Goal: Transaction & Acquisition: Obtain resource

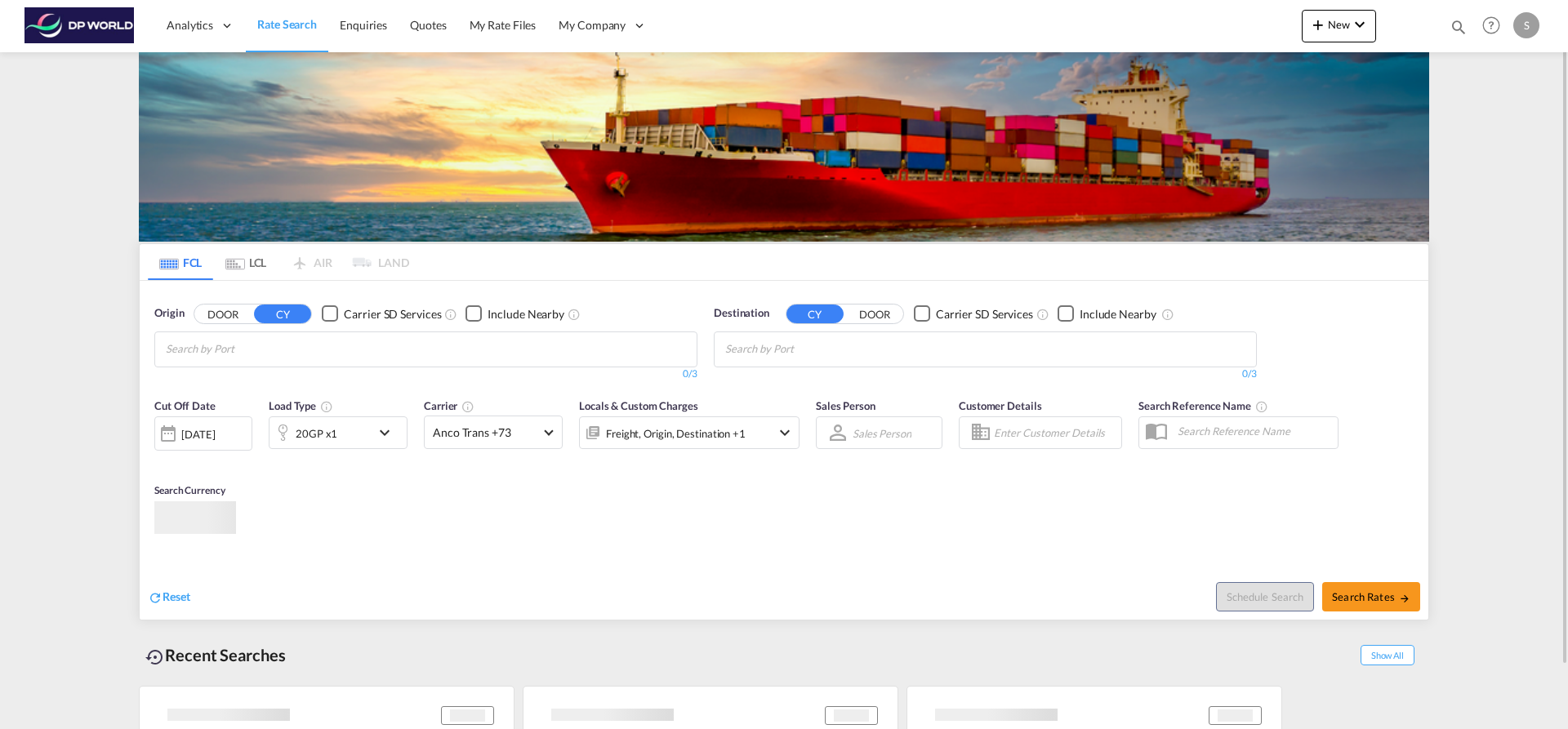
click at [246, 352] on input "Chips input." at bounding box center [244, 350] width 155 height 26
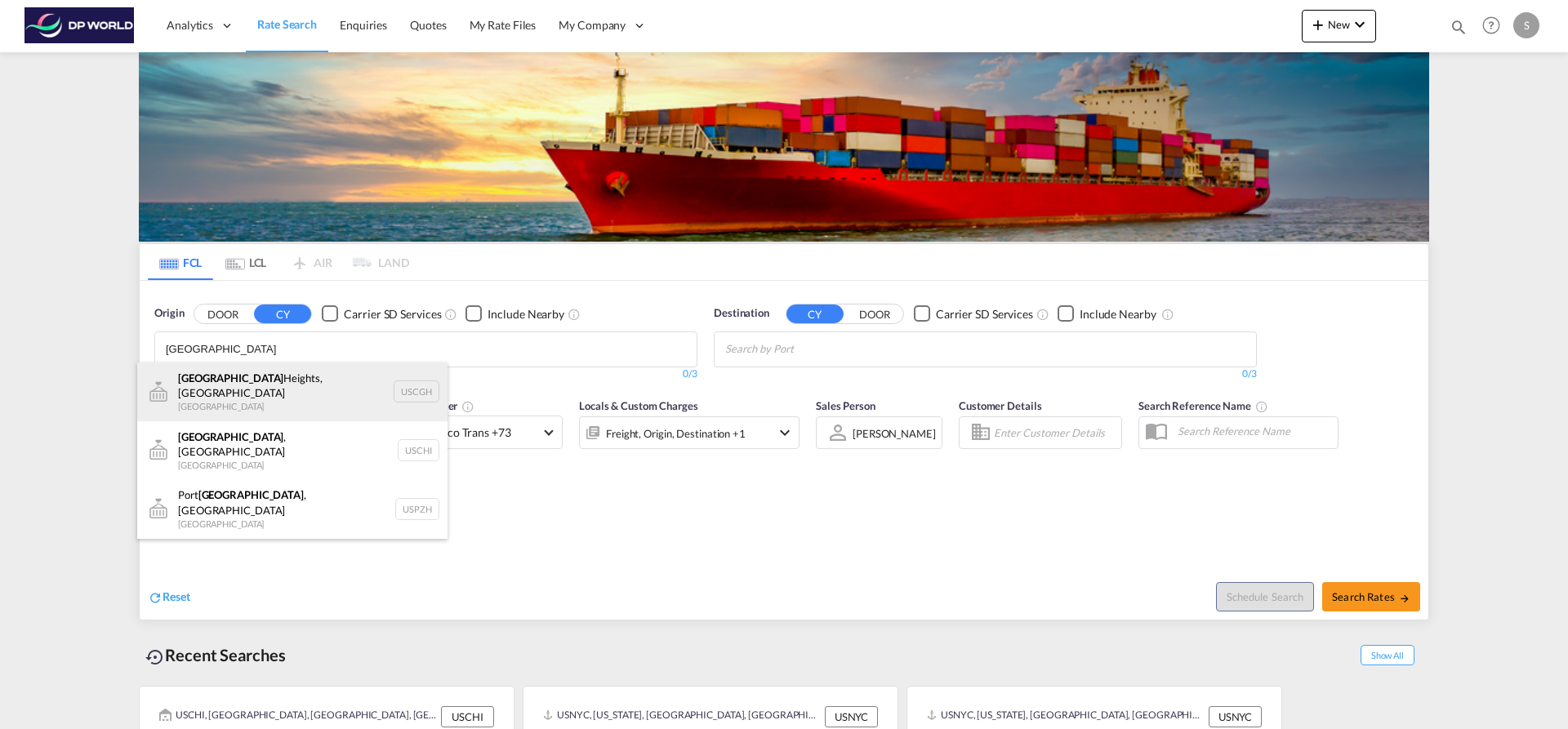
type input "[GEOGRAPHIC_DATA]"
click at [278, 384] on div "[GEOGRAPHIC_DATA], [GEOGRAPHIC_DATA] [GEOGRAPHIC_DATA] USCGH" at bounding box center [292, 392] width 311 height 59
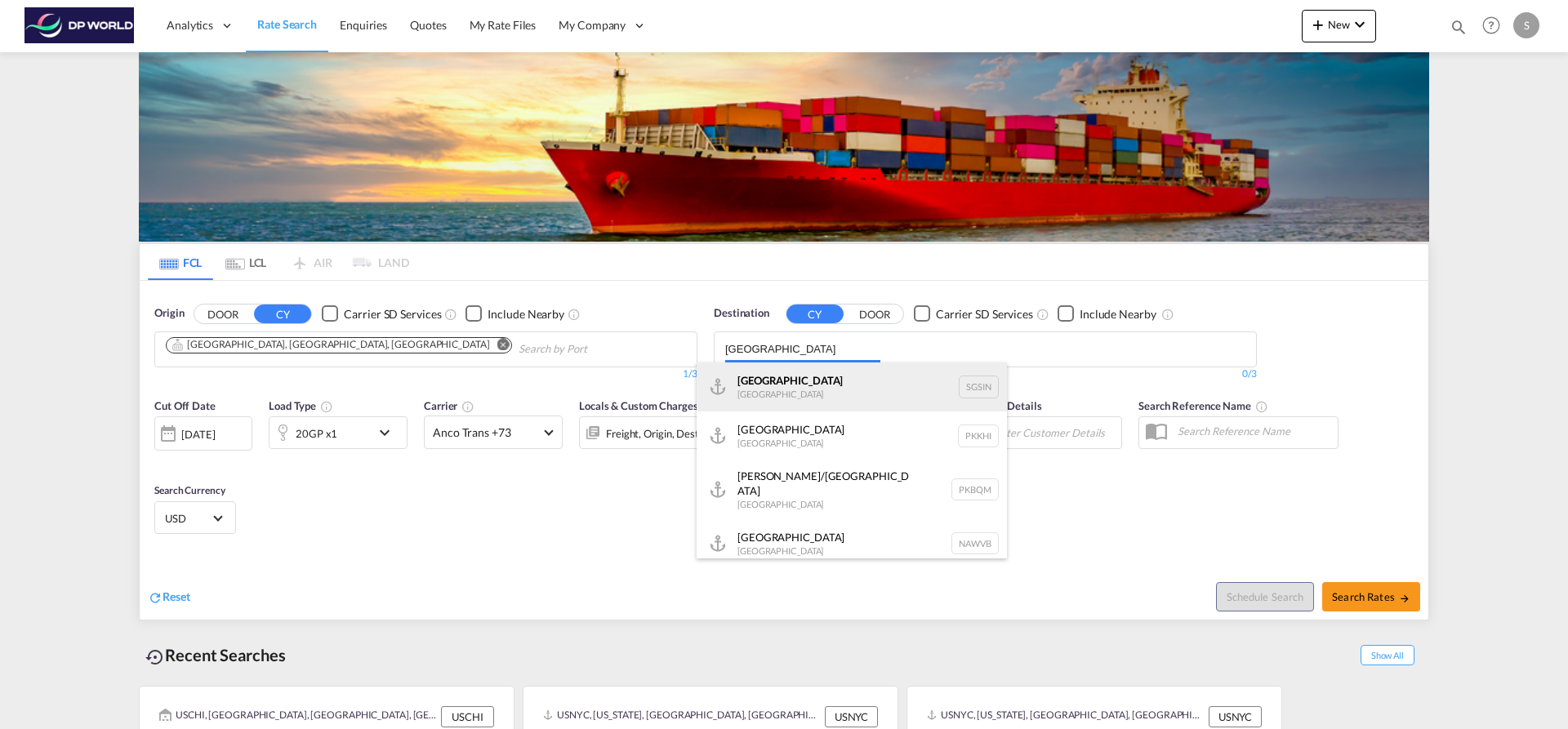
type input "[GEOGRAPHIC_DATA]"
click at [858, 374] on div "Singapore [GEOGRAPHIC_DATA] [GEOGRAPHIC_DATA]" at bounding box center [852, 387] width 311 height 49
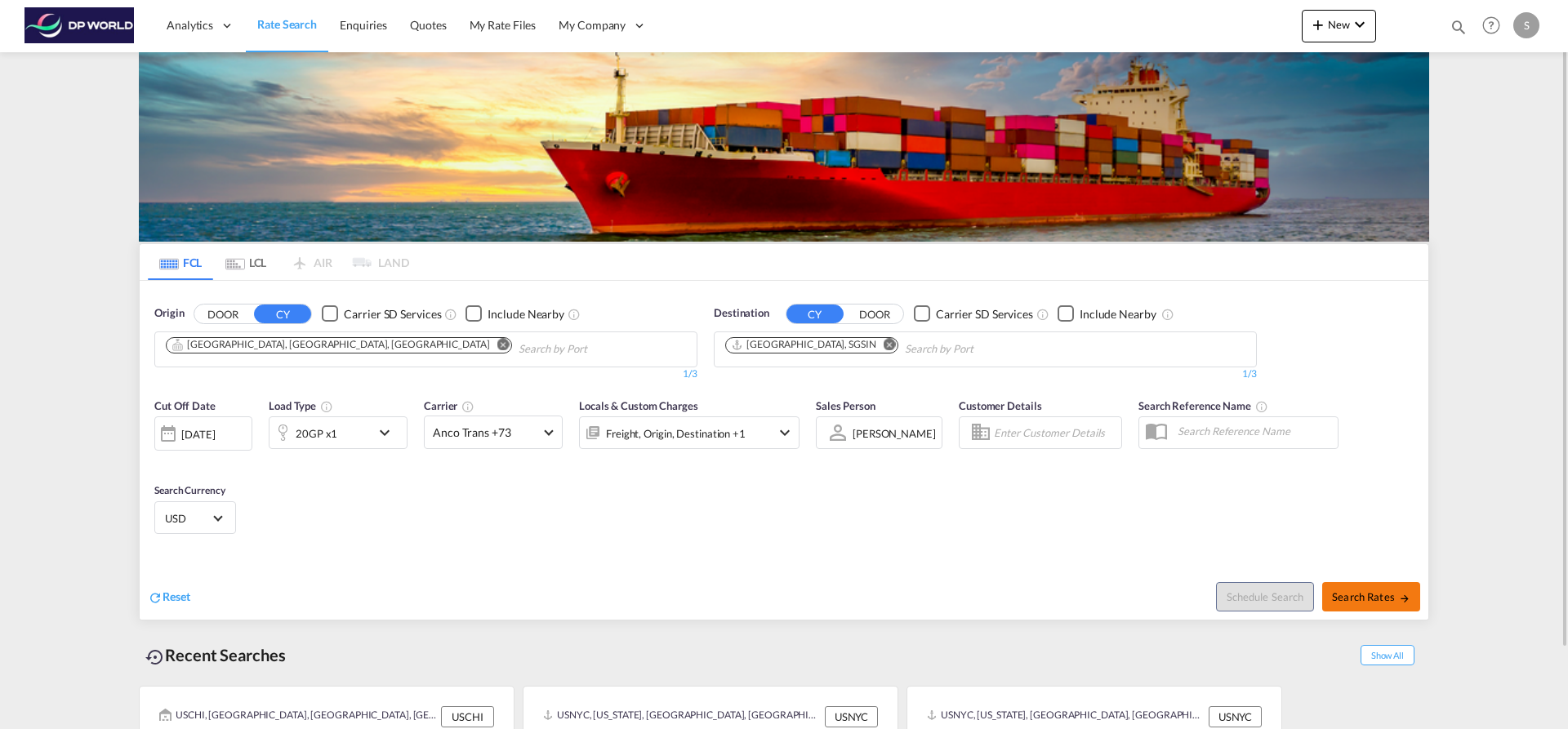
click at [1370, 601] on span "Search Rates" at bounding box center [1371, 597] width 78 height 13
type input "USCGH to SGSIN / [DATE]"
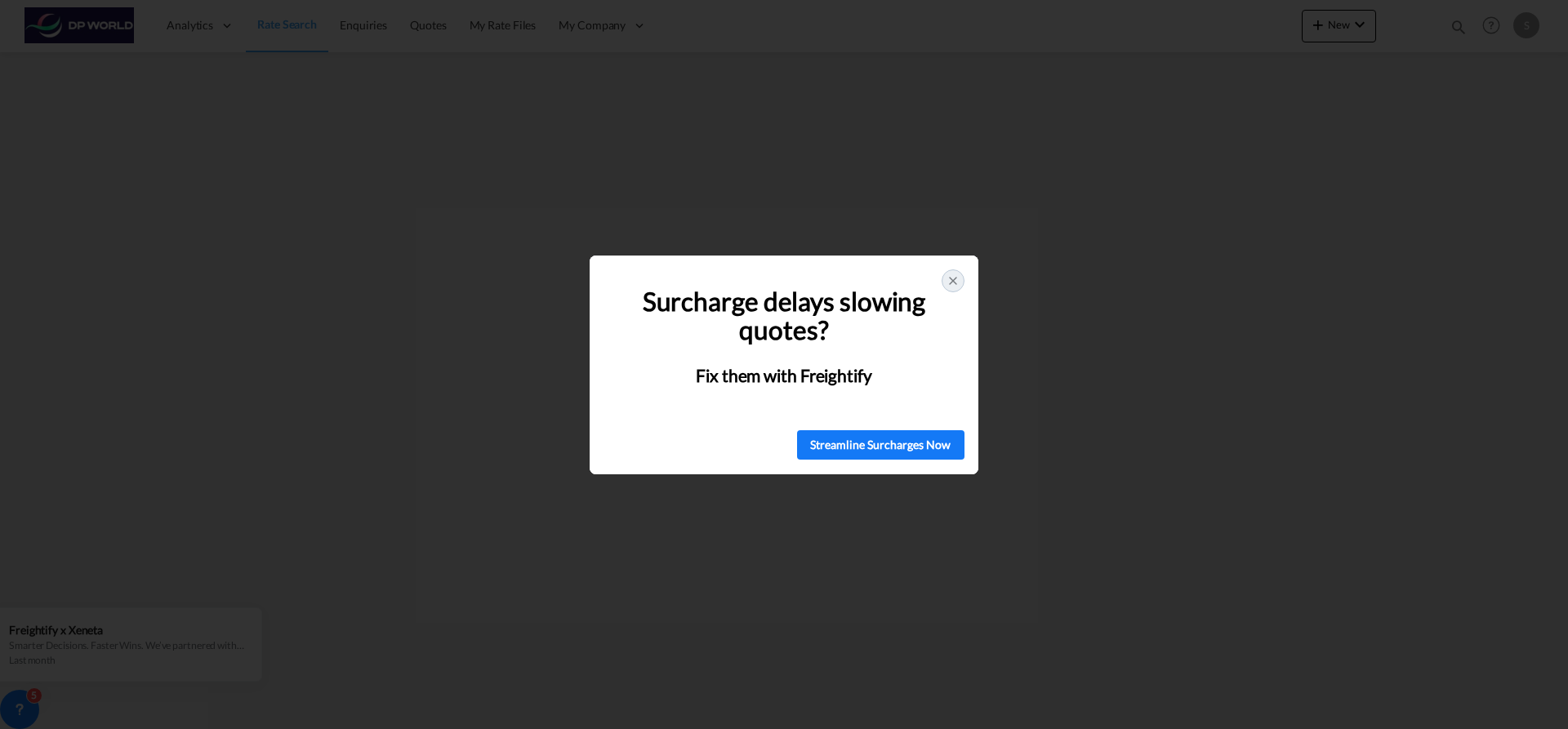
click at [961, 280] on div at bounding box center [953, 281] width 23 height 23
